Goal: Task Accomplishment & Management: Manage account settings

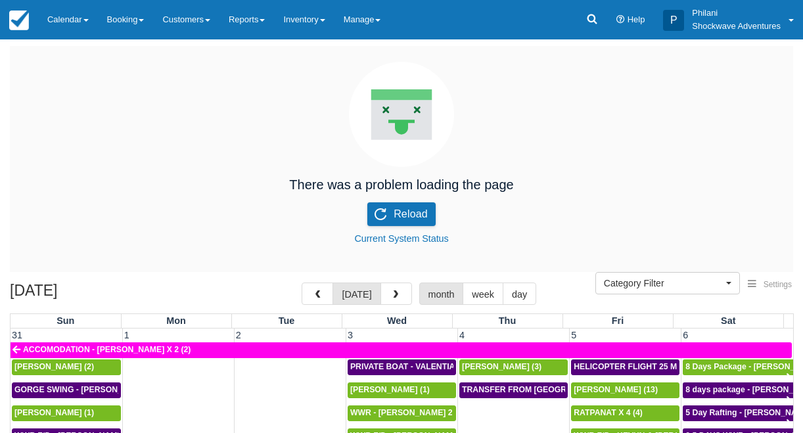
select select
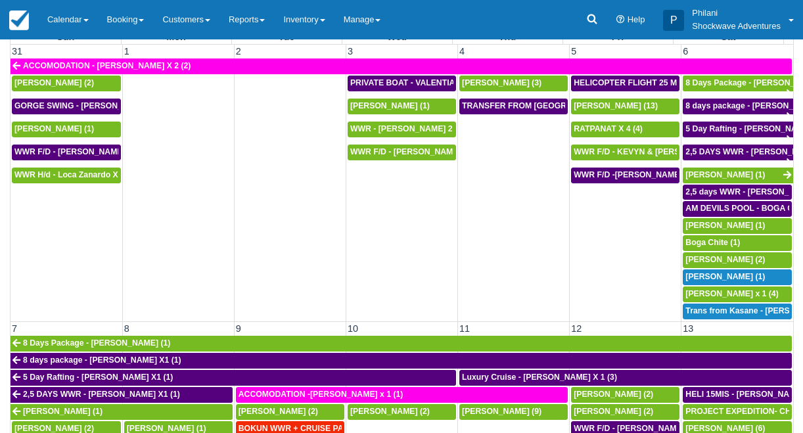
scroll to position [642, 0]
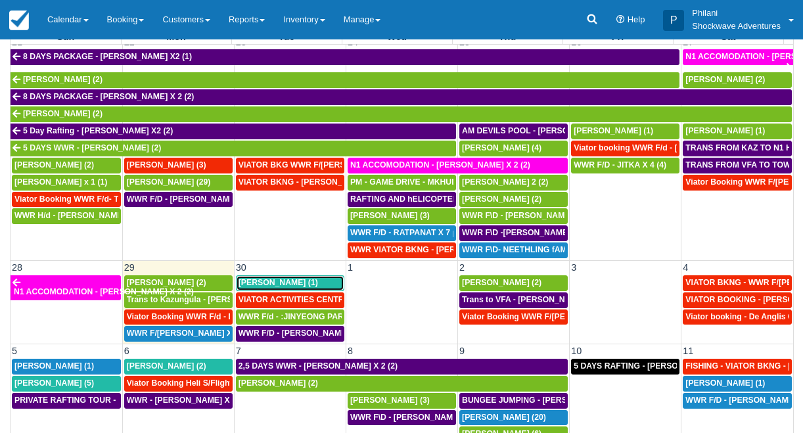
click at [275, 284] on span "Tina Kozman (1)" at bounding box center [277, 282] width 79 height 9
click at [274, 282] on span "Tina Kozman (1)" at bounding box center [277, 282] width 79 height 9
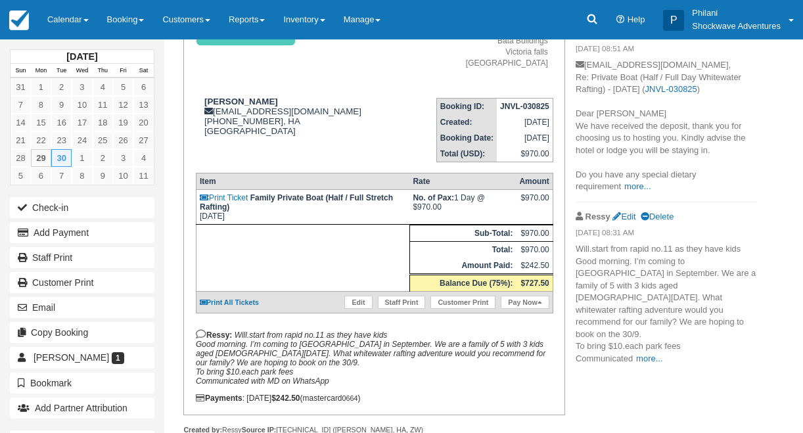
scroll to position [158, 0]
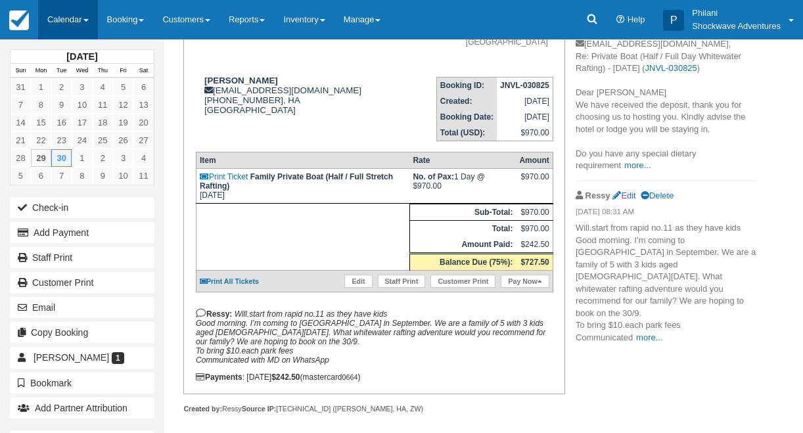
click at [70, 18] on link "Calendar" at bounding box center [68, 19] width 60 height 39
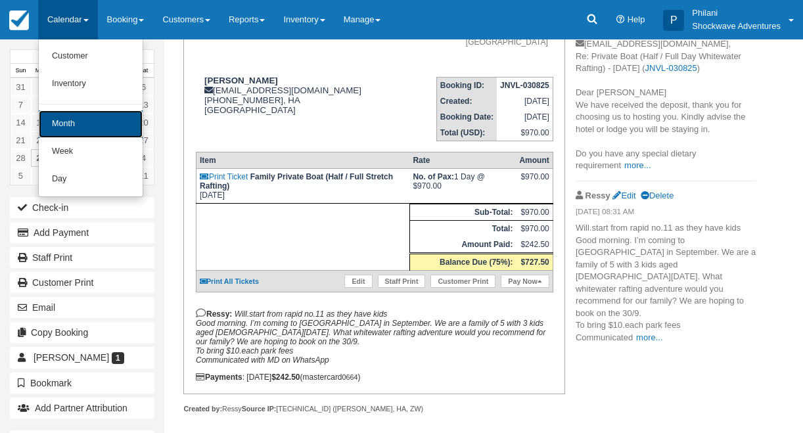
click at [72, 123] on link "Month" at bounding box center [91, 124] width 104 height 28
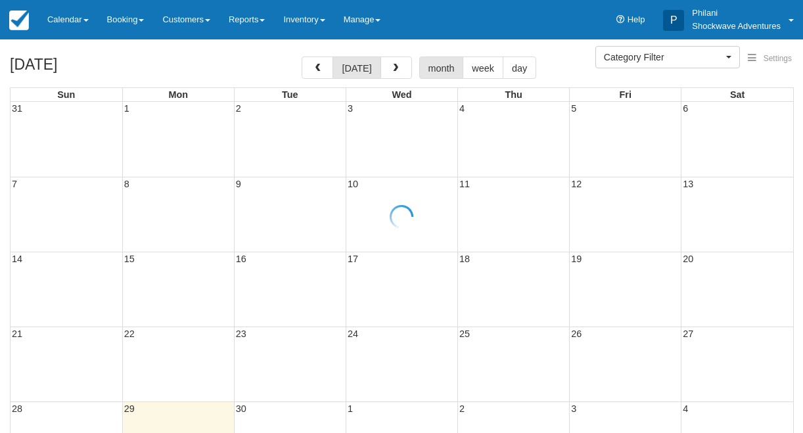
select select
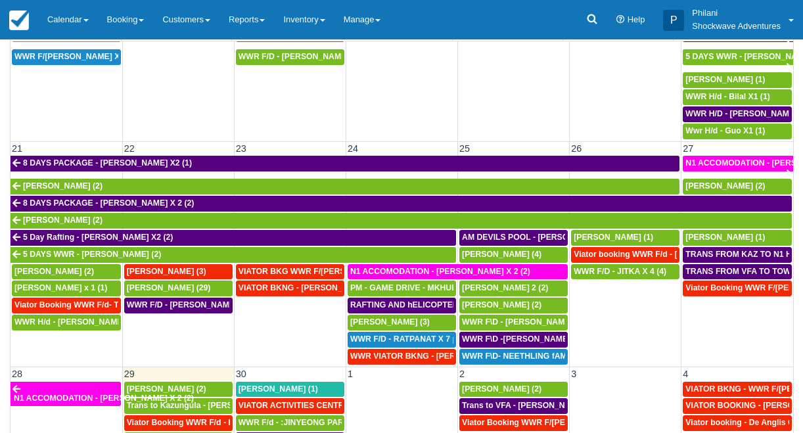
scroll to position [591, 0]
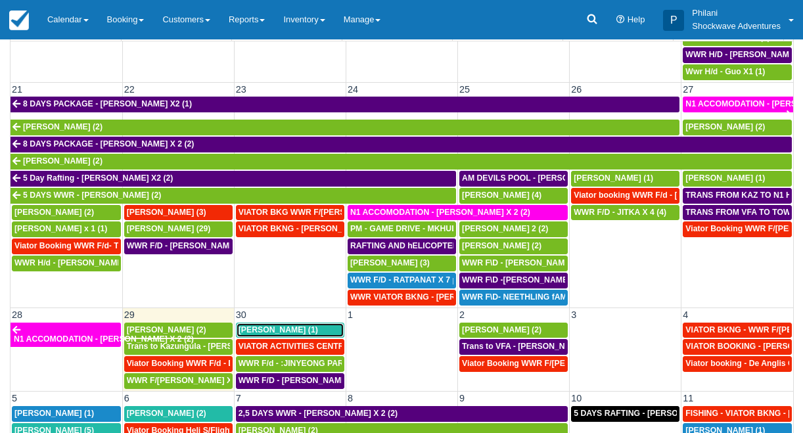
click at [280, 332] on span "[PERSON_NAME] (1)" at bounding box center [277, 329] width 79 height 9
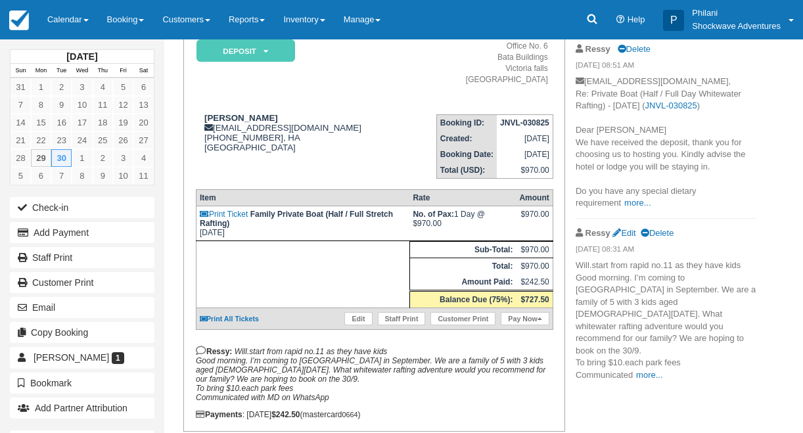
scroll to position [147, 0]
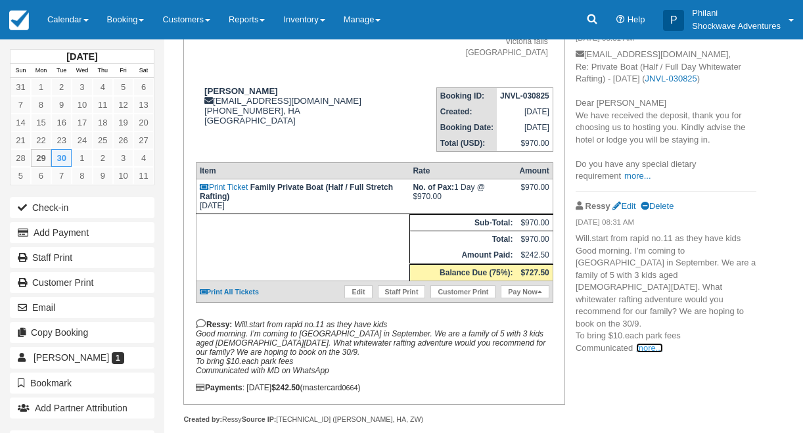
click at [643, 343] on link "more..." at bounding box center [649, 348] width 26 height 10
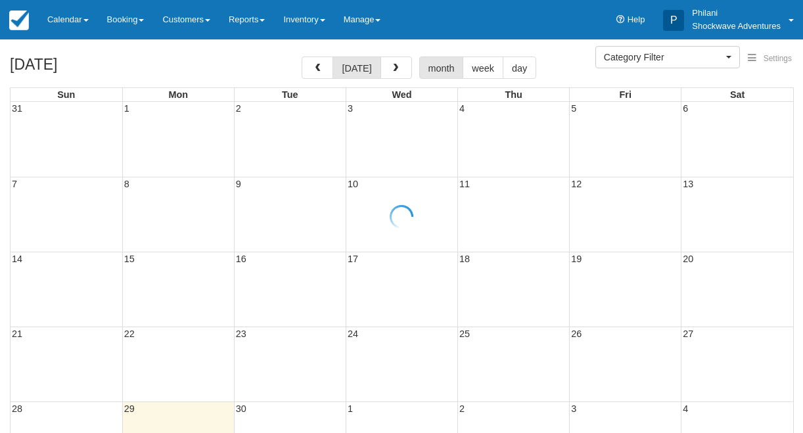
select select
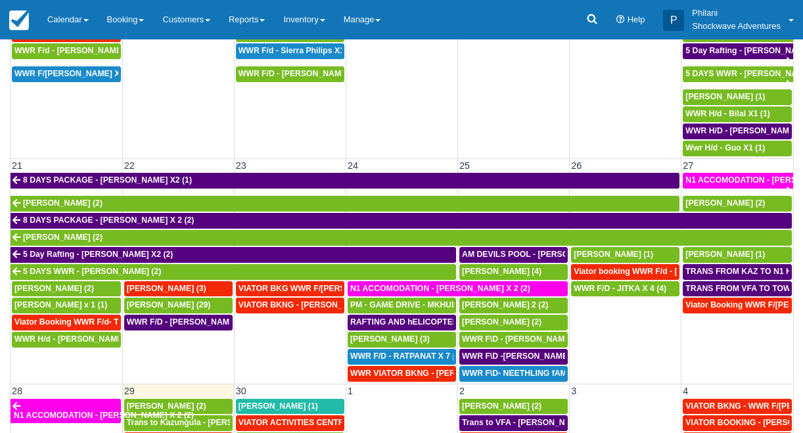
scroll to position [627, 0]
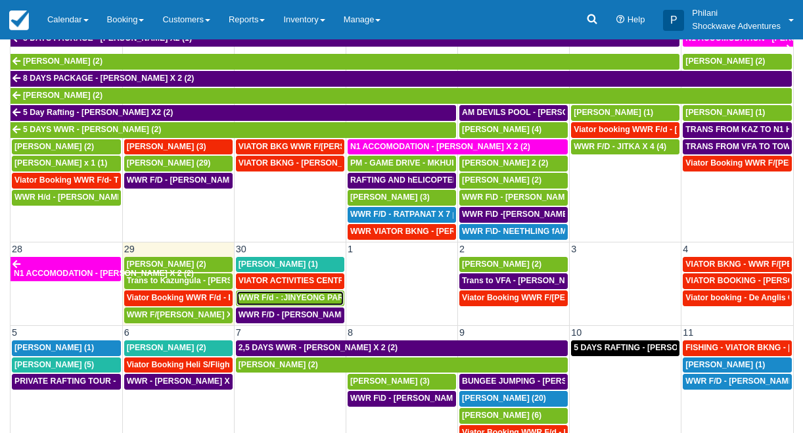
click at [288, 303] on div "WWR F/d - :JINYEONG PARK X 4 (4)" at bounding box center [289, 298] width 103 height 11
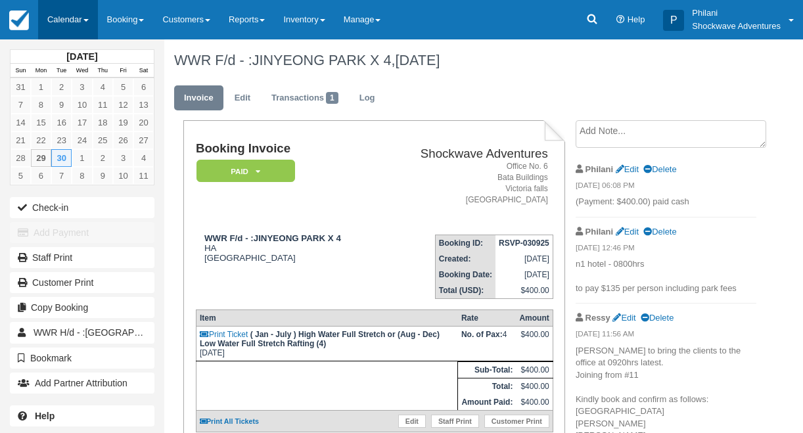
click at [79, 14] on link "Calendar" at bounding box center [68, 19] width 60 height 39
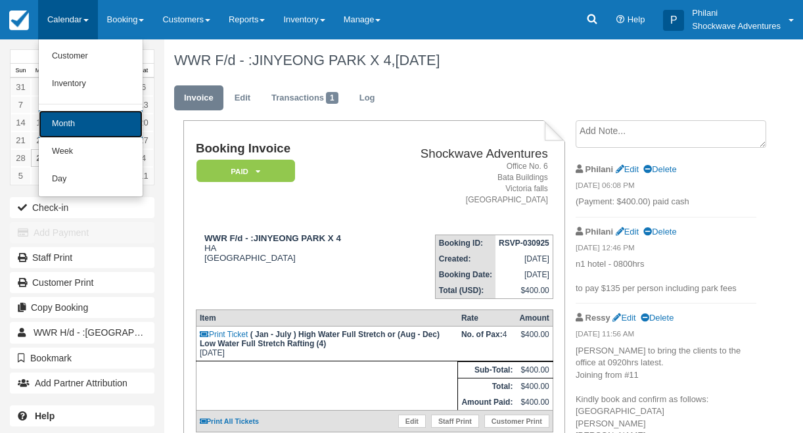
click at [93, 126] on link "Month" at bounding box center [91, 124] width 104 height 28
click at [94, 126] on link "18" at bounding box center [103, 123] width 20 height 18
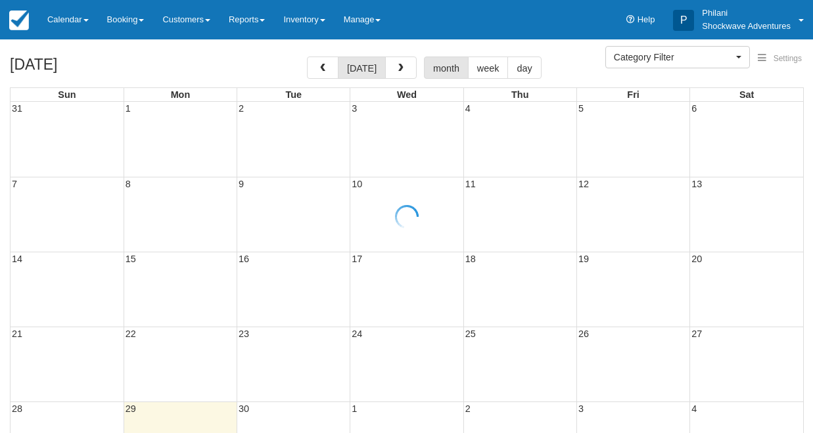
select select
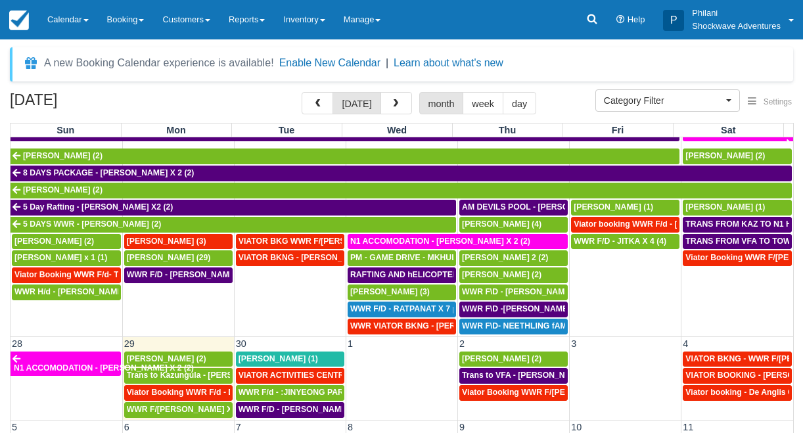
scroll to position [21, 0]
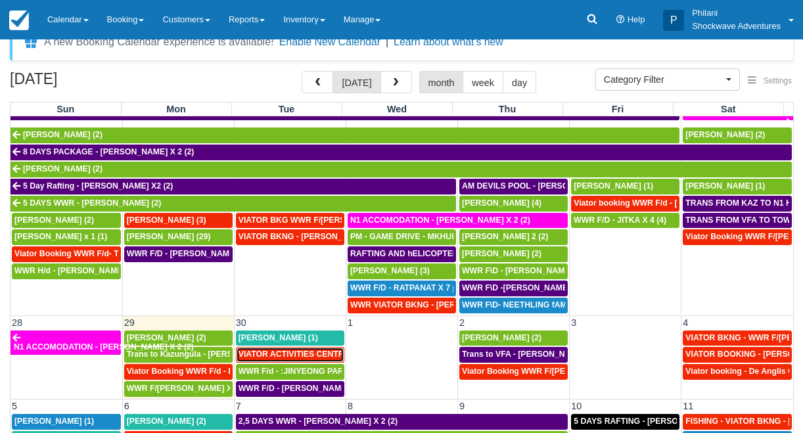
click at [275, 355] on span "VIATOR ACTIVITIES CENTRE WWR - takumi takabayashi X 1 (1)" at bounding box center [355, 353] width 235 height 9
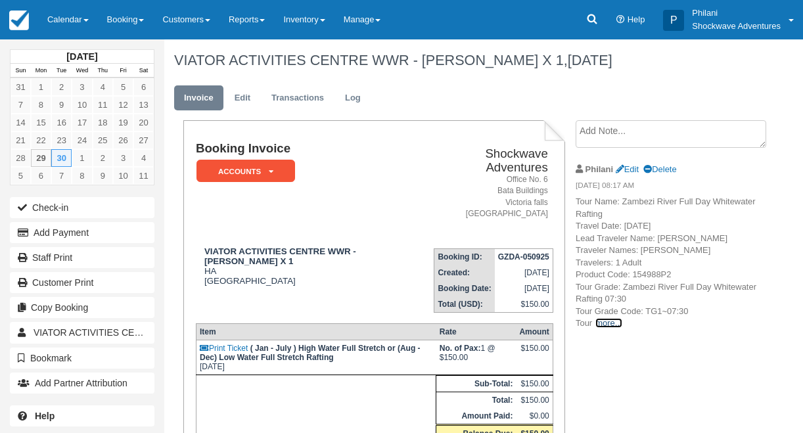
click at [617, 322] on link "more..." at bounding box center [608, 323] width 26 height 10
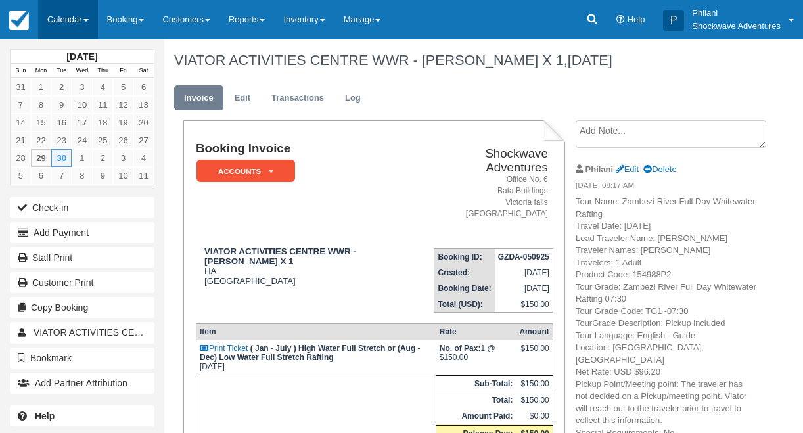
click at [68, 20] on link "Calendar" at bounding box center [68, 19] width 60 height 39
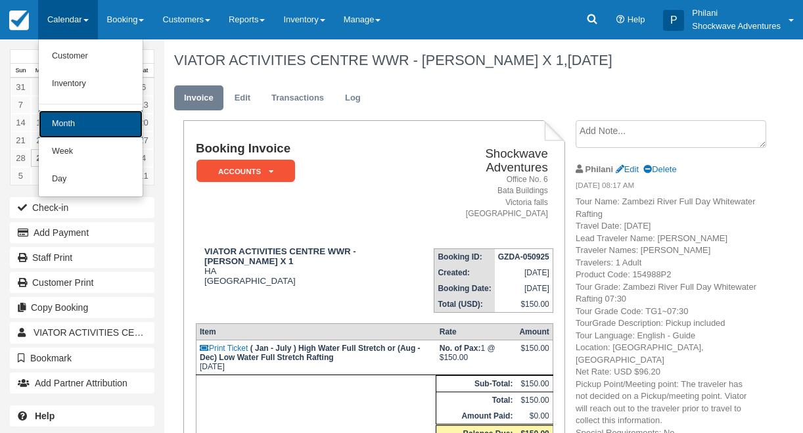
click at [87, 129] on link "Month" at bounding box center [91, 124] width 104 height 28
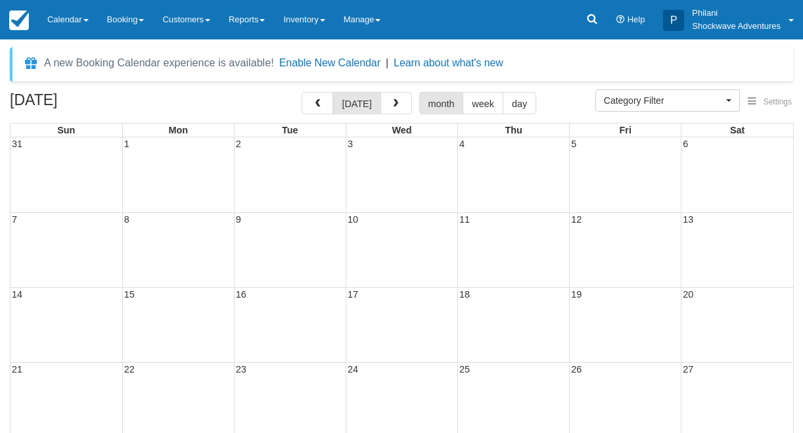
select select
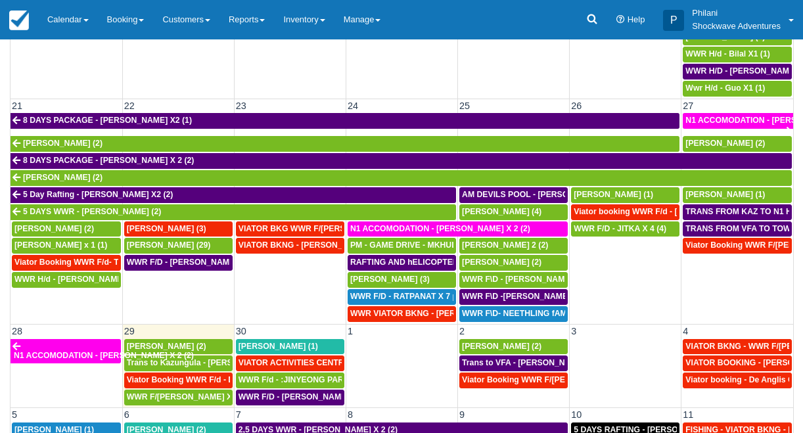
scroll to position [639, 0]
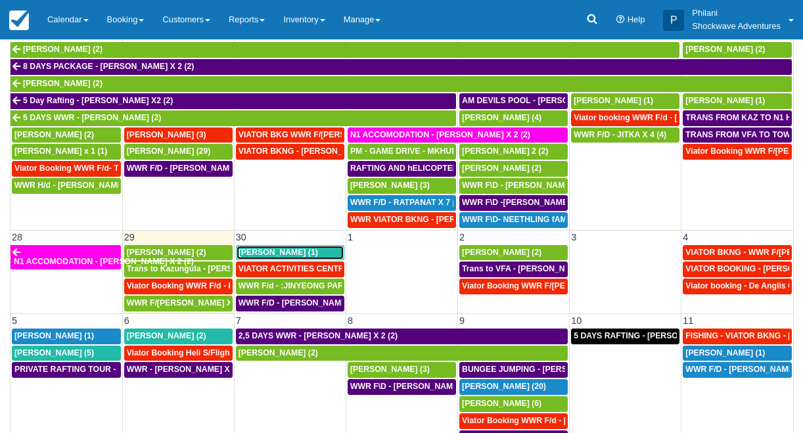
click at [286, 256] on span "Tina Kozman (1)" at bounding box center [277, 252] width 79 height 9
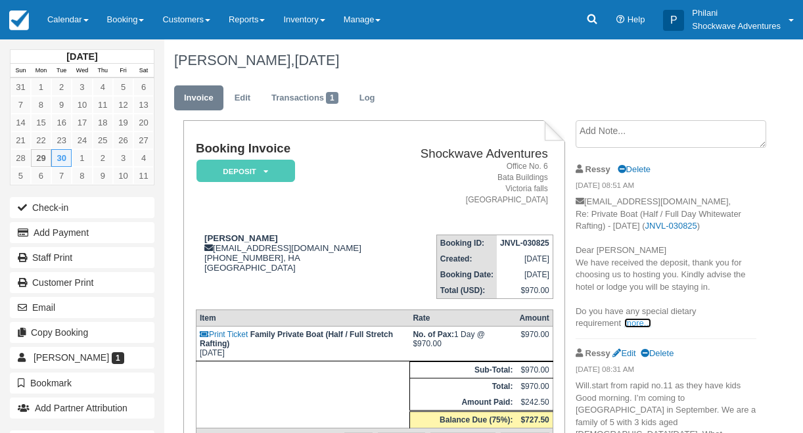
click at [631, 323] on link "more..." at bounding box center [637, 323] width 26 height 10
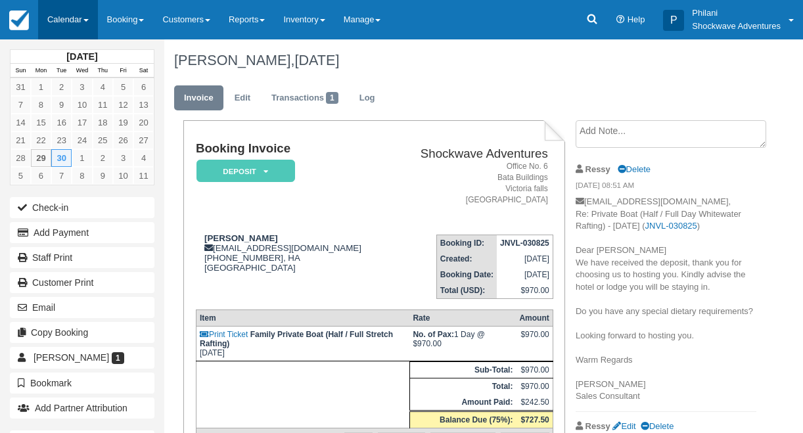
click at [73, 18] on link "Calendar" at bounding box center [68, 19] width 60 height 39
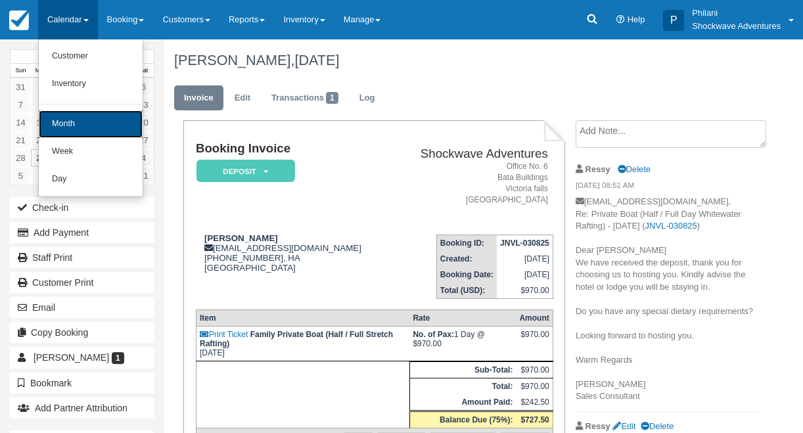
click at [93, 131] on link "Month" at bounding box center [91, 124] width 104 height 28
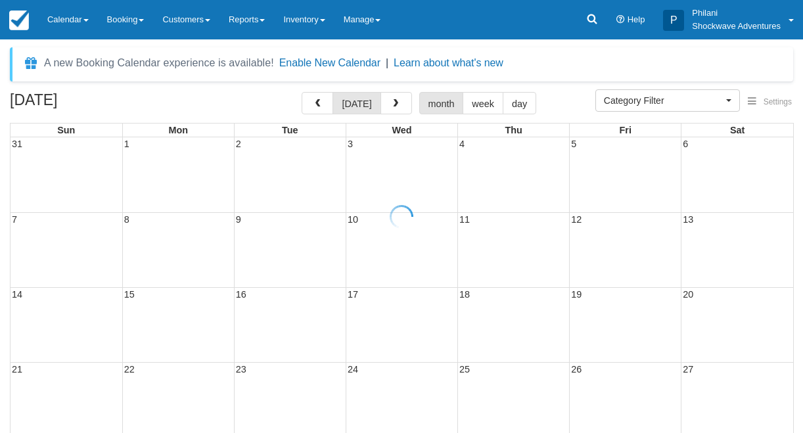
select select
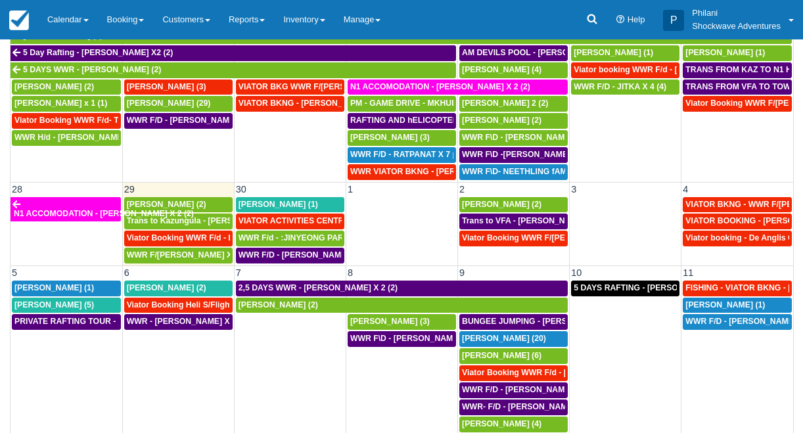
scroll to position [160, 0]
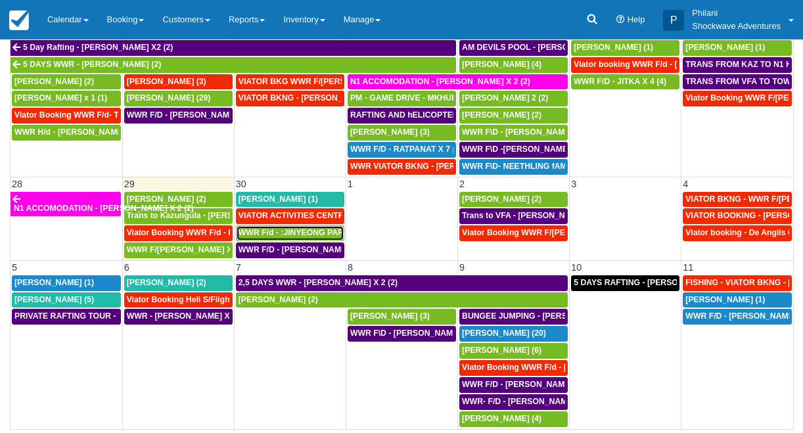
click at [303, 237] on span "WWR F/d - :JINYEONG PARK X 4 (4)" at bounding box center [306, 232] width 137 height 9
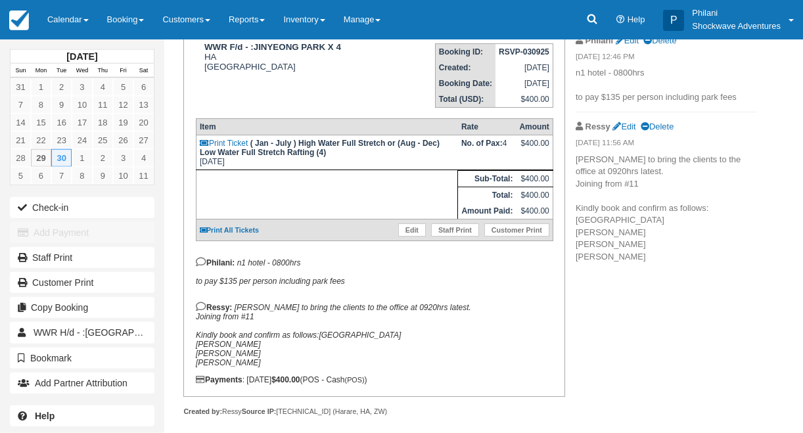
scroll to position [226, 0]
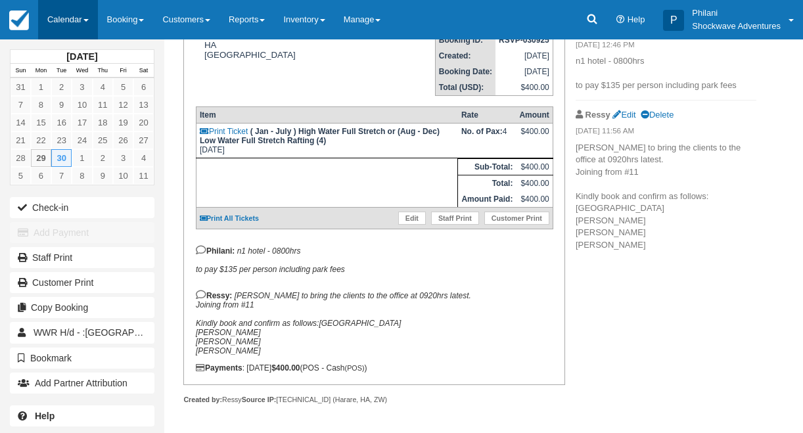
click at [76, 26] on link "Calendar" at bounding box center [68, 19] width 60 height 39
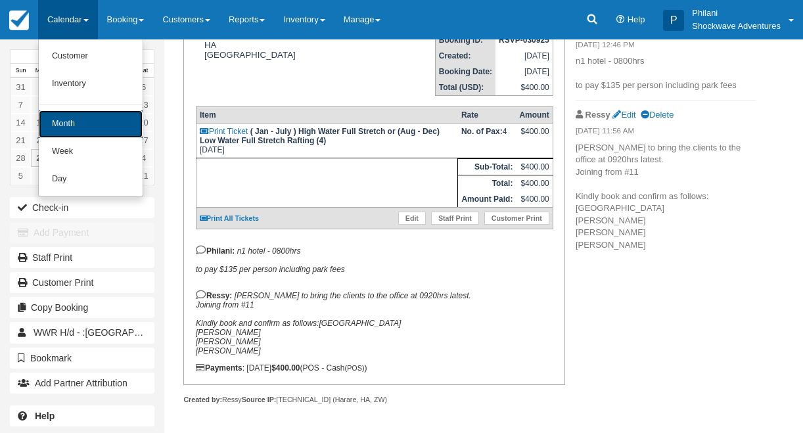
click at [74, 120] on link "Month" at bounding box center [91, 124] width 104 height 28
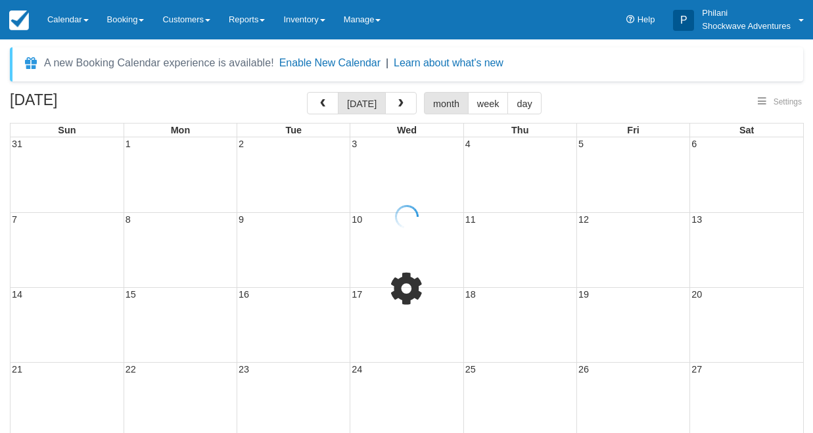
select select
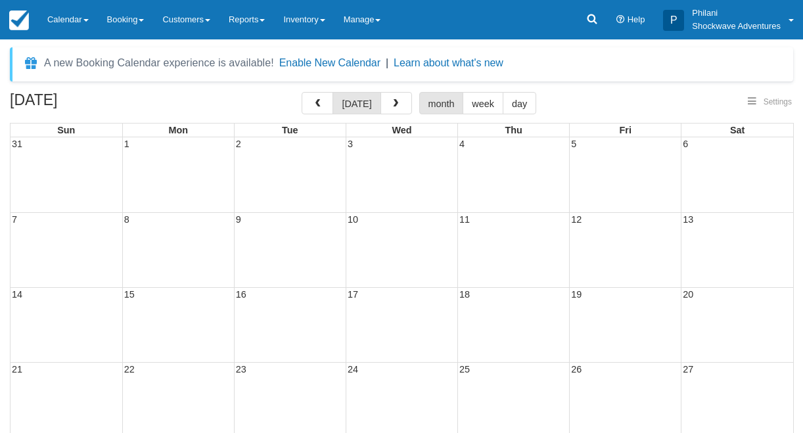
select select
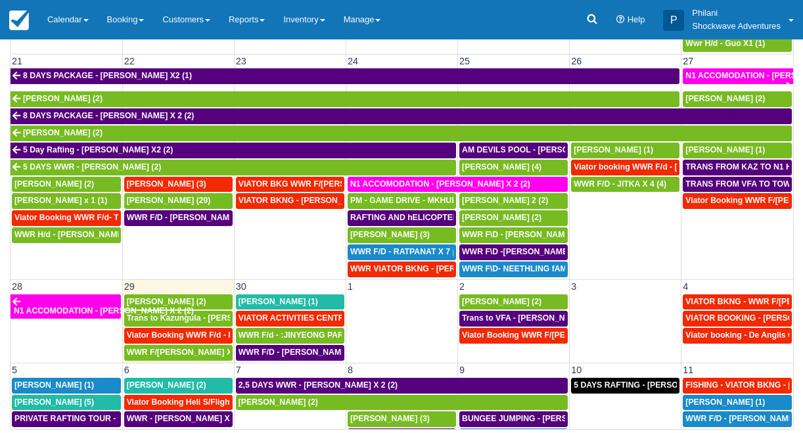
scroll to position [659, 0]
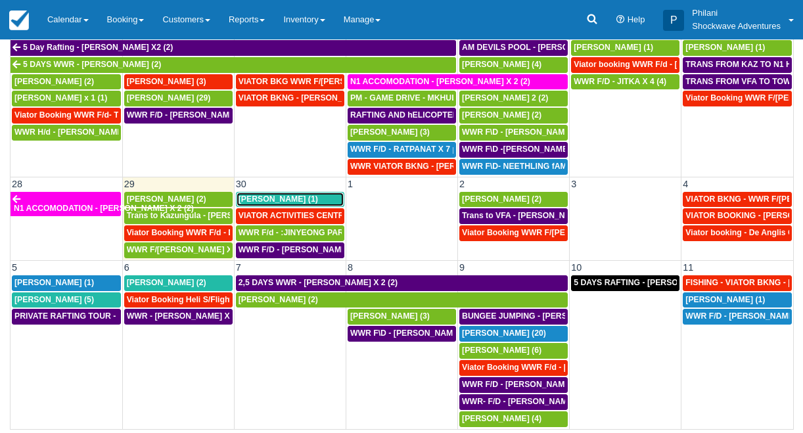
click at [253, 202] on span "[PERSON_NAME] (1)" at bounding box center [277, 198] width 79 height 9
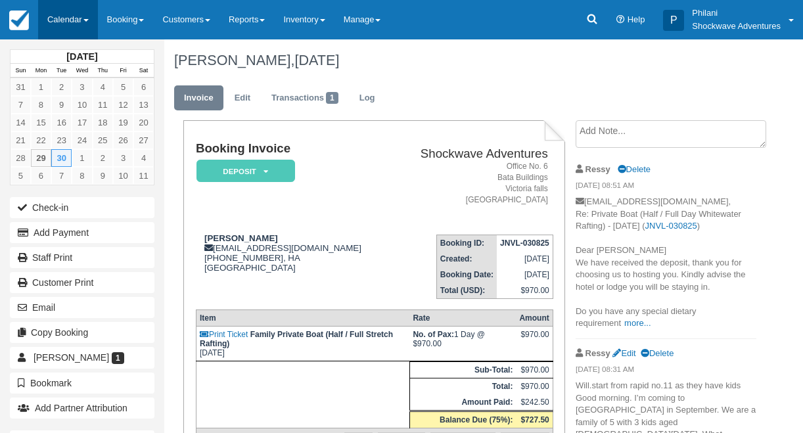
click at [83, 14] on link "Calendar" at bounding box center [68, 19] width 60 height 39
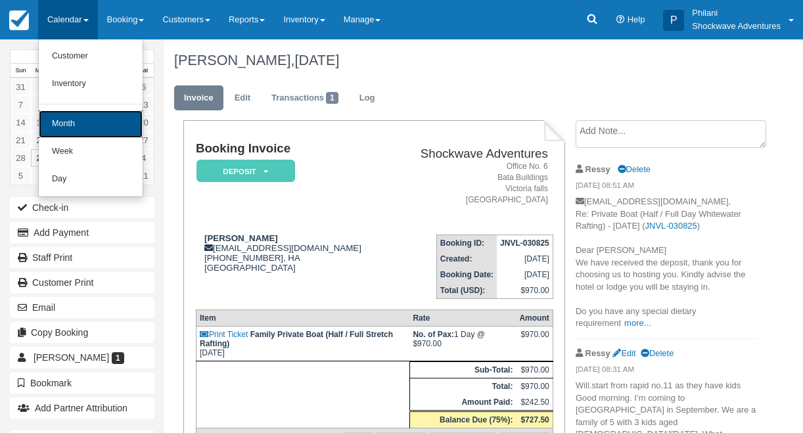
click at [83, 120] on link "Month" at bounding box center [91, 124] width 104 height 28
click at [83, 120] on link "17" at bounding box center [82, 123] width 20 height 18
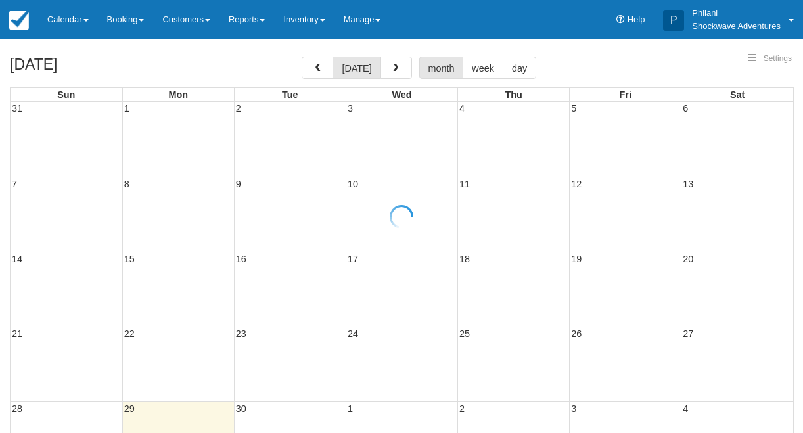
select select
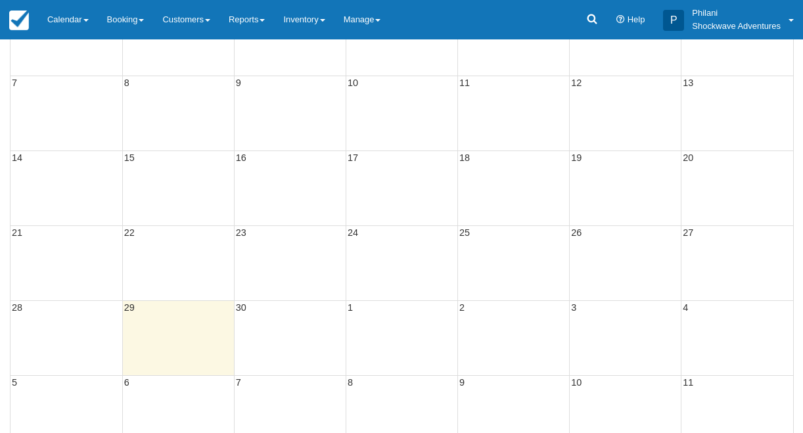
select select
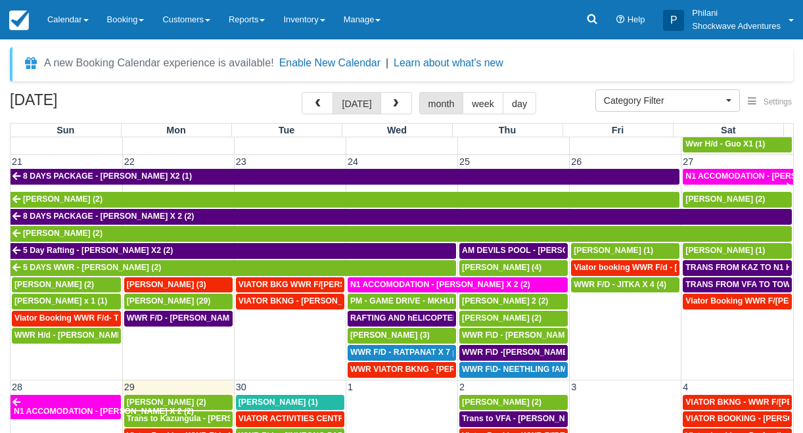
scroll to position [659, 0]
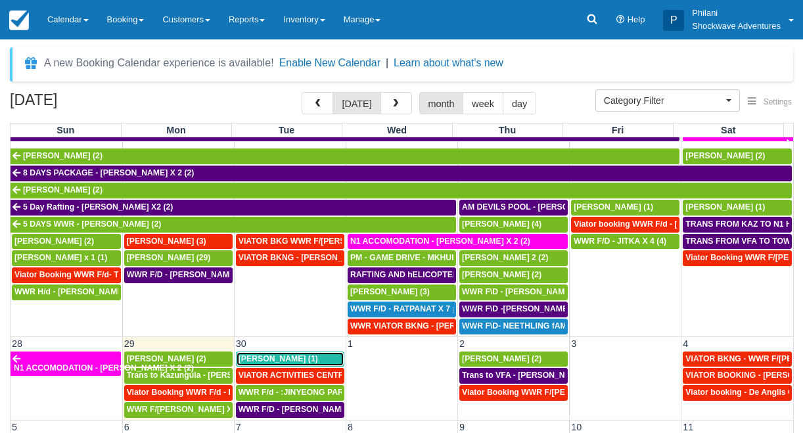
click at [267, 363] on span "Tina Kozman (1)" at bounding box center [277, 358] width 79 height 9
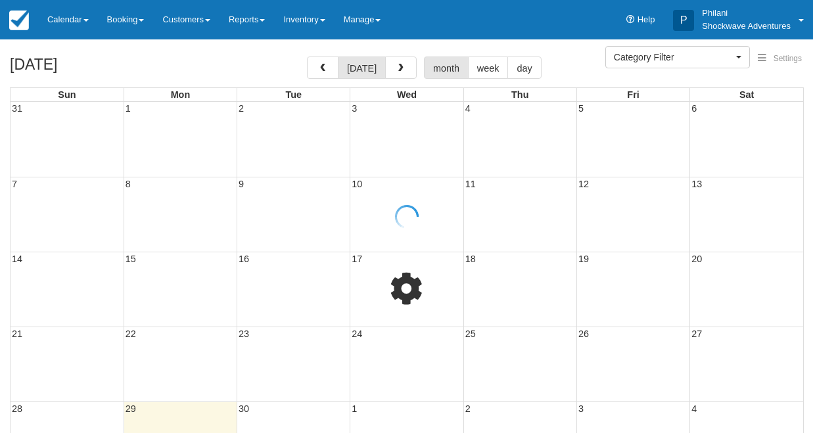
select select
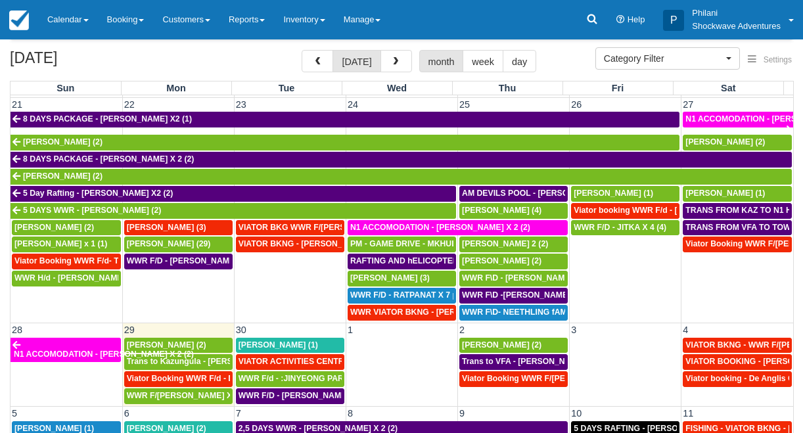
scroll to position [659, 0]
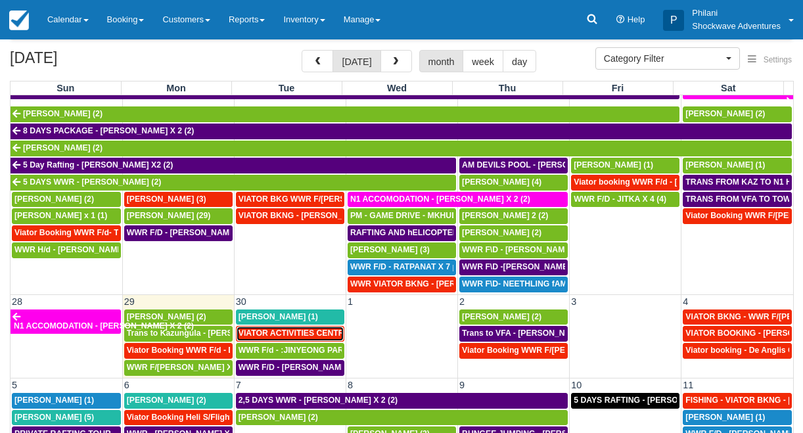
click at [288, 337] on span "VIATOR ACTIVITIES CENTRE WWR - takumi takabayashi X 1 (1)" at bounding box center [355, 332] width 235 height 9
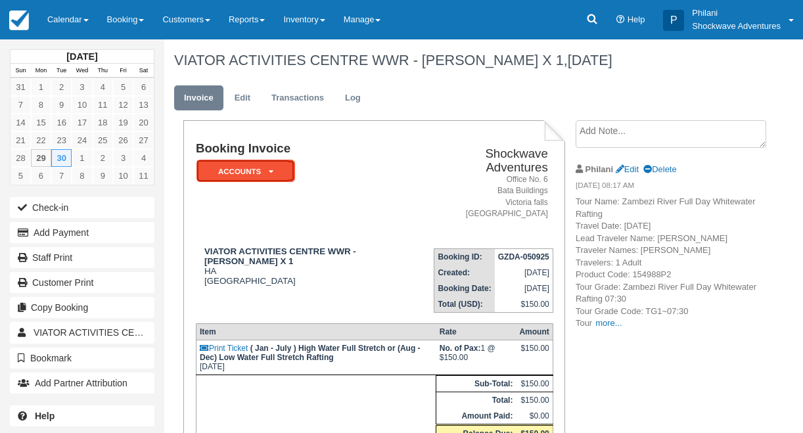
click at [273, 173] on em "ACCOUNTS" at bounding box center [245, 171] width 99 height 23
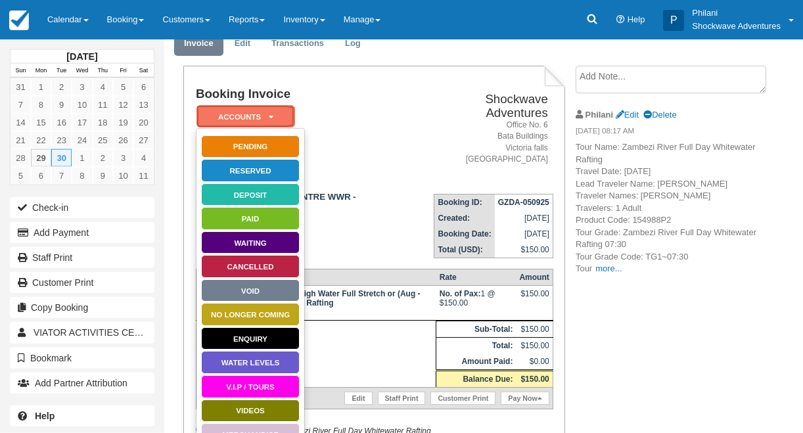
scroll to position [179, 0]
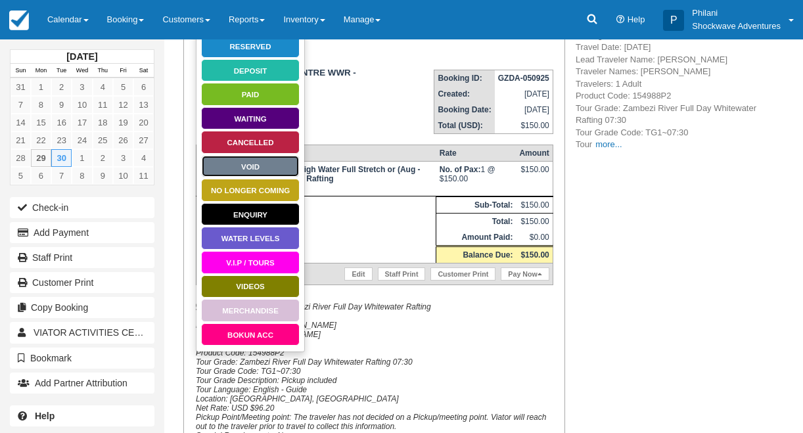
click at [247, 161] on link "Void" at bounding box center [250, 166] width 99 height 23
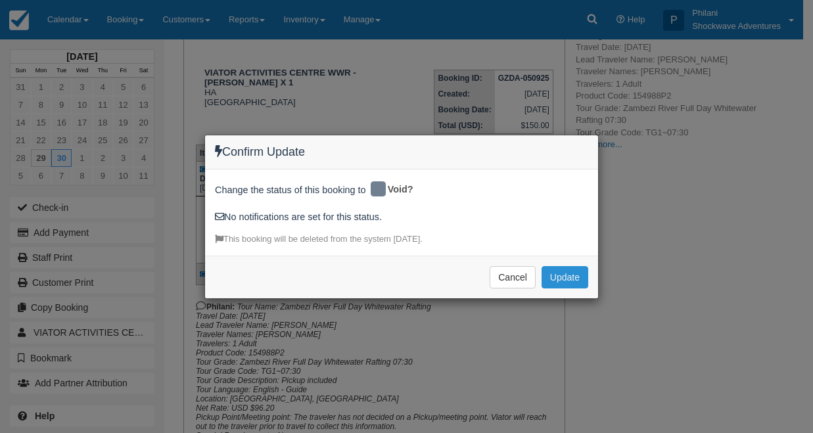
click at [549, 278] on button "Update" at bounding box center [564, 277] width 47 height 22
click at [0, 0] on span "Please wait" at bounding box center [0, 0] width 0 height 0
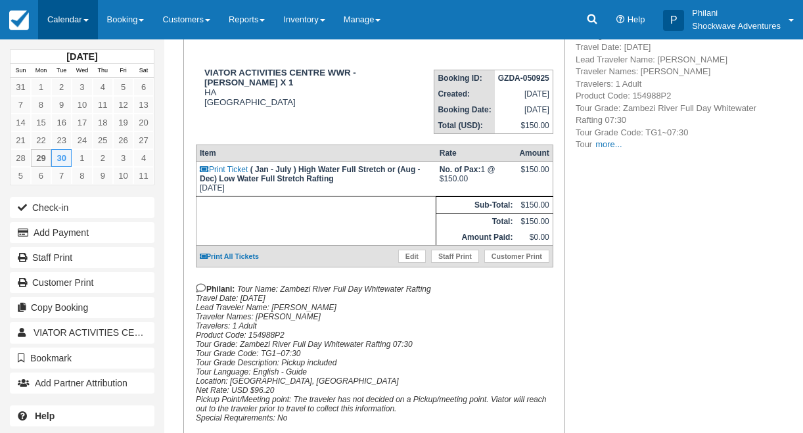
click at [85, 18] on link "Calendar" at bounding box center [68, 19] width 60 height 39
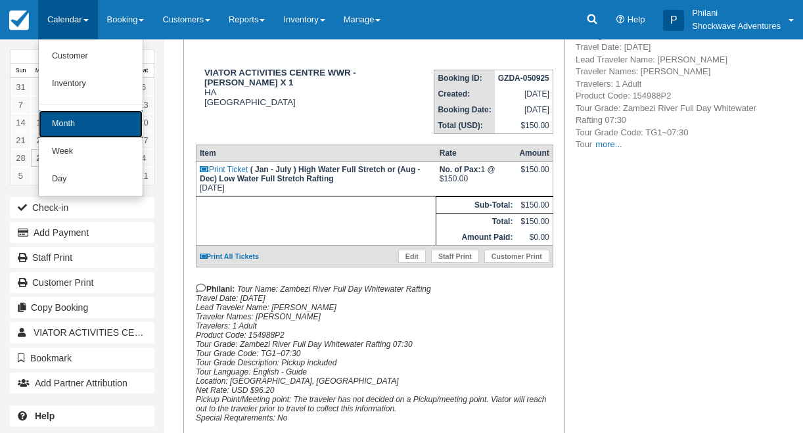
click at [89, 123] on link "Month" at bounding box center [91, 124] width 104 height 28
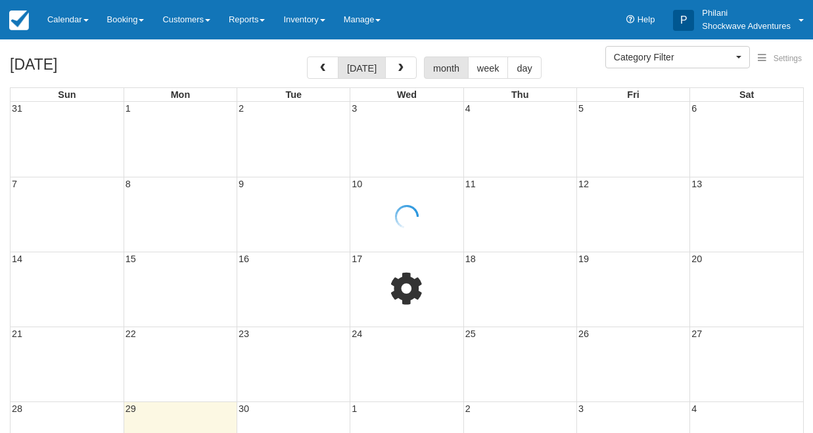
select select
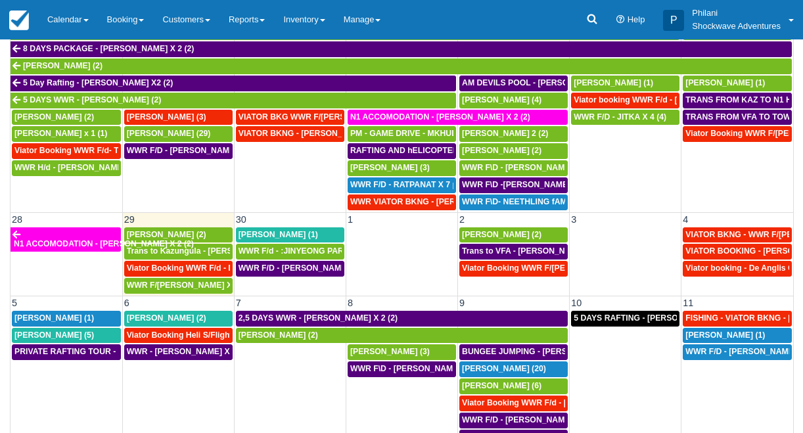
scroll to position [160, 0]
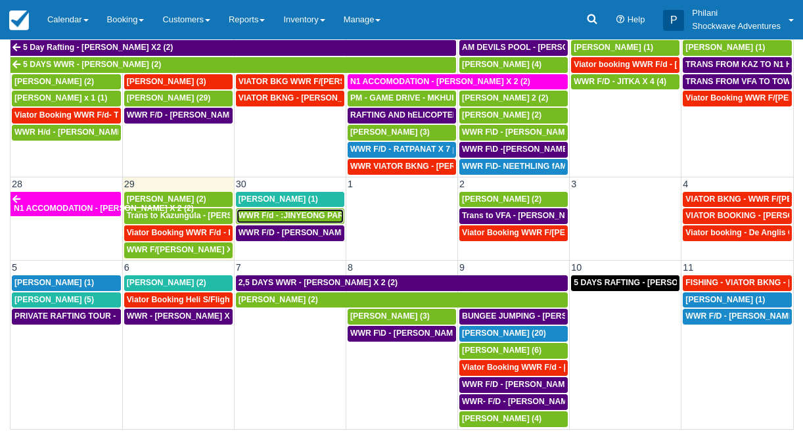
click at [299, 217] on span "WWR F/d - :JINYEONG PARK X 4 (4)" at bounding box center [306, 215] width 137 height 9
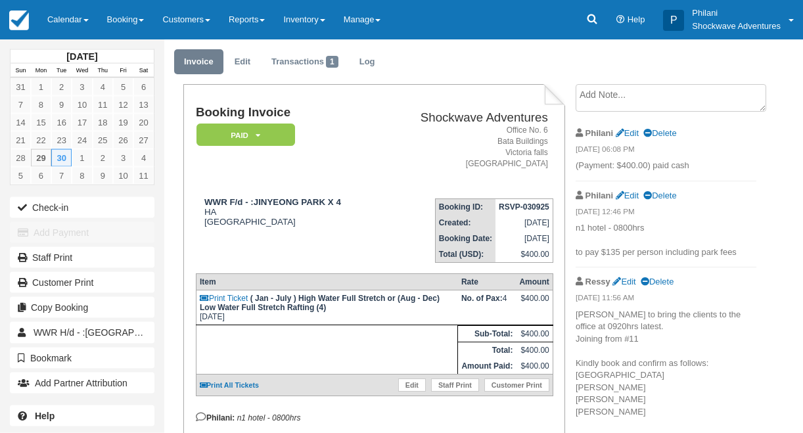
scroll to position [42, 0]
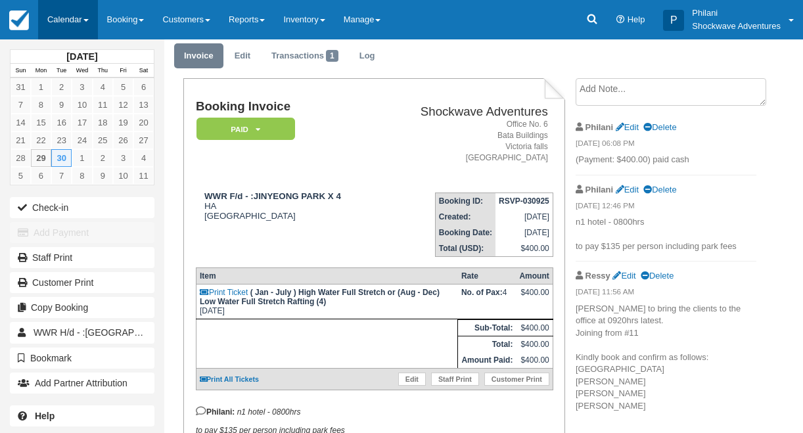
click at [68, 18] on link "Calendar" at bounding box center [68, 19] width 60 height 39
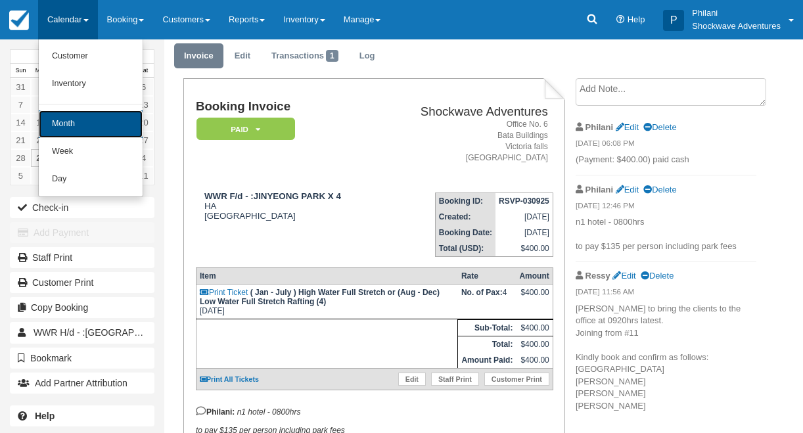
click at [82, 123] on link "Month" at bounding box center [91, 124] width 104 height 28
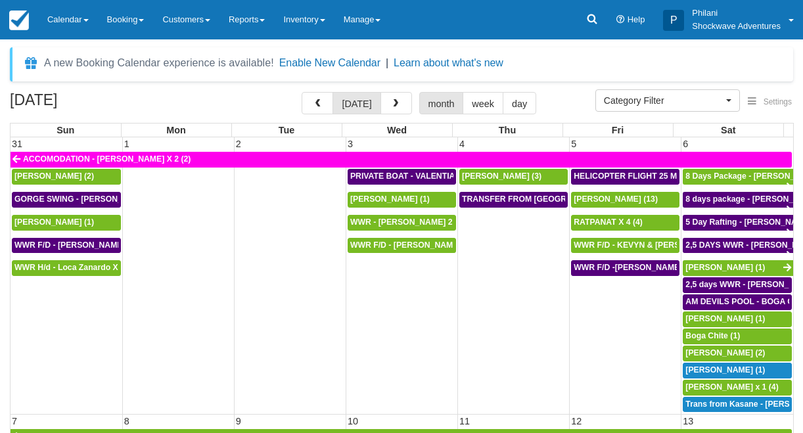
select select
